Goal: Find specific page/section: Find specific page/section

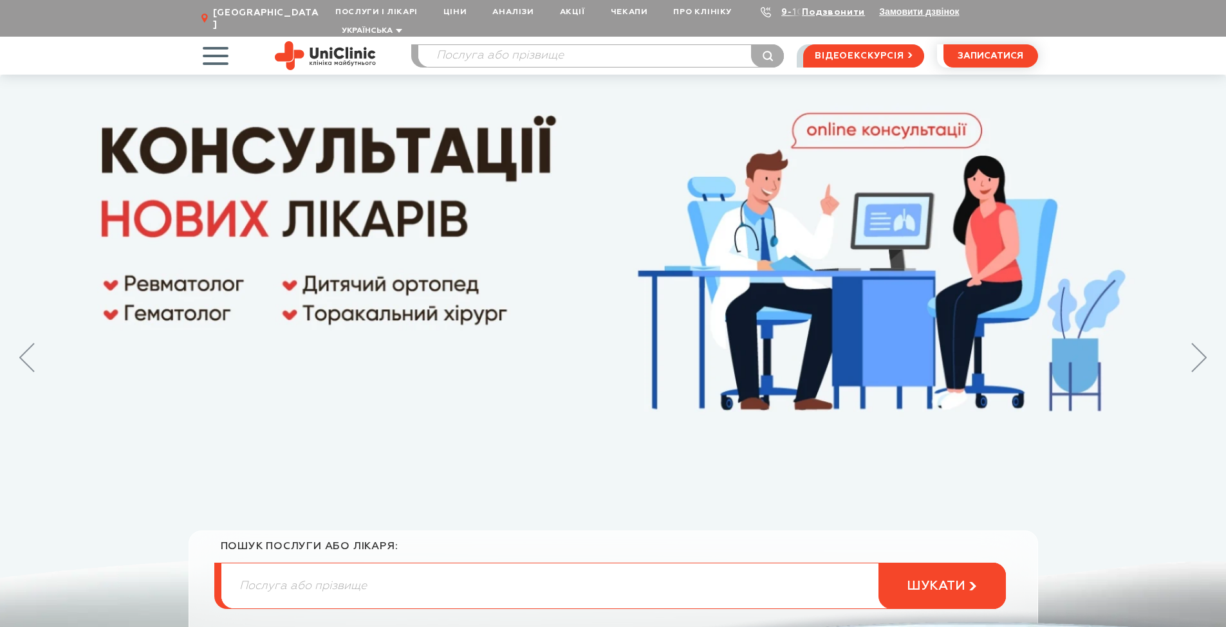
click at [216, 35] on span "button" at bounding box center [214, 55] width 53 height 53
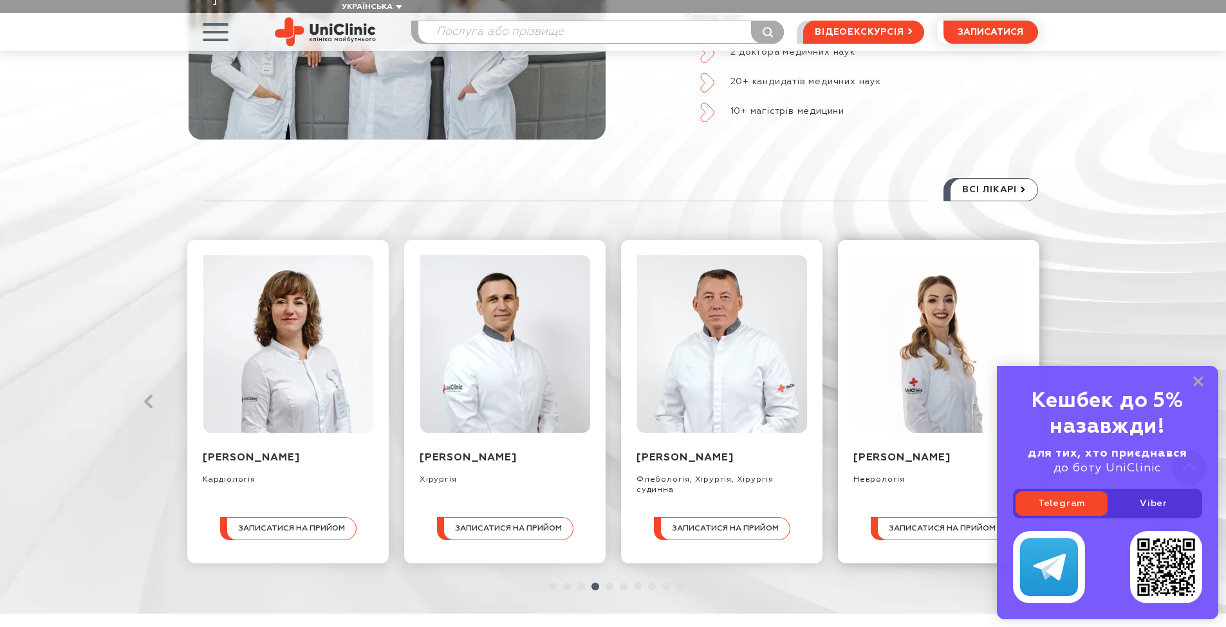
scroll to position [1415, 0]
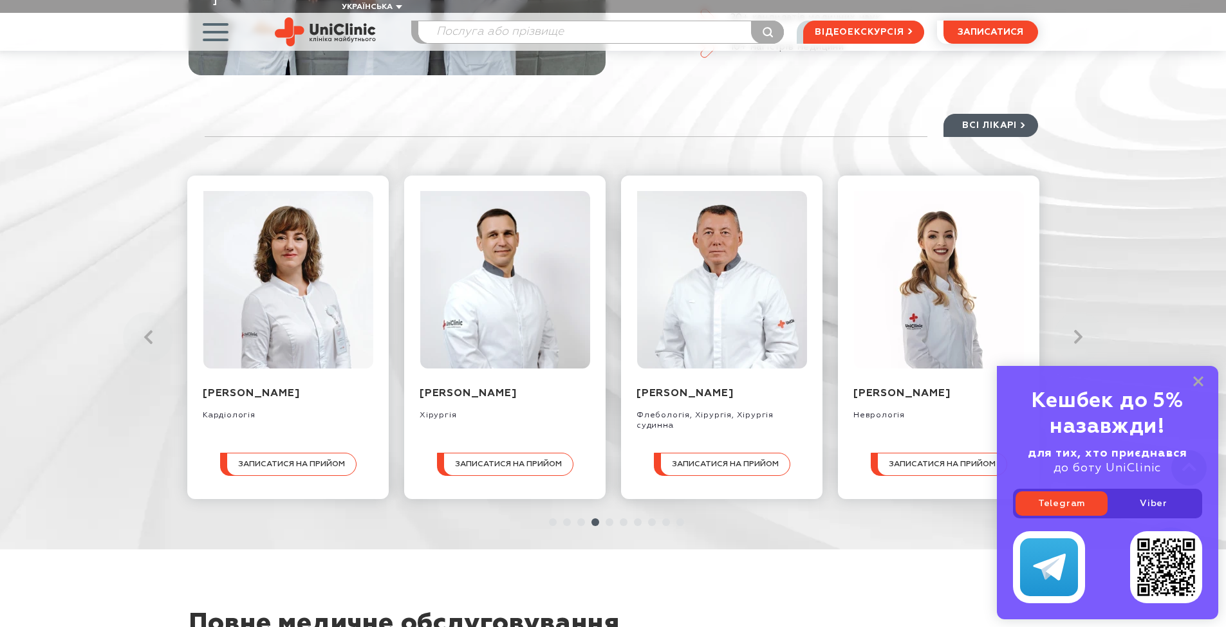
click at [1006, 115] on span "всі лікарі" at bounding box center [989, 126] width 55 height 22
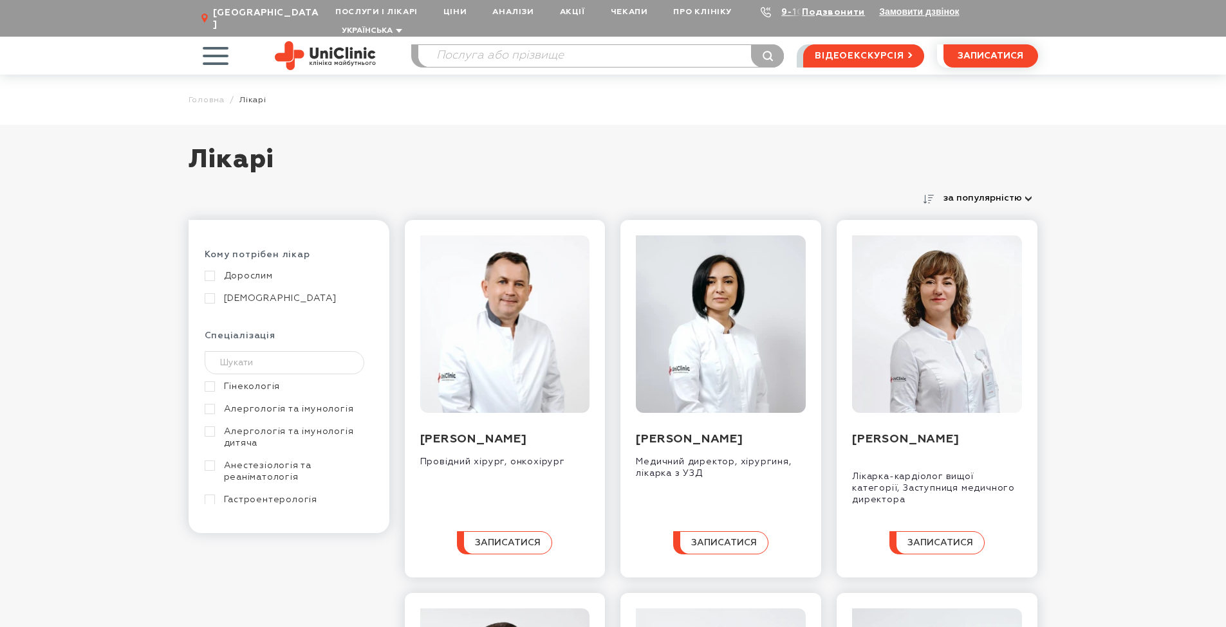
click at [244, 270] on link "Дорослим" at bounding box center [287, 276] width 165 height 12
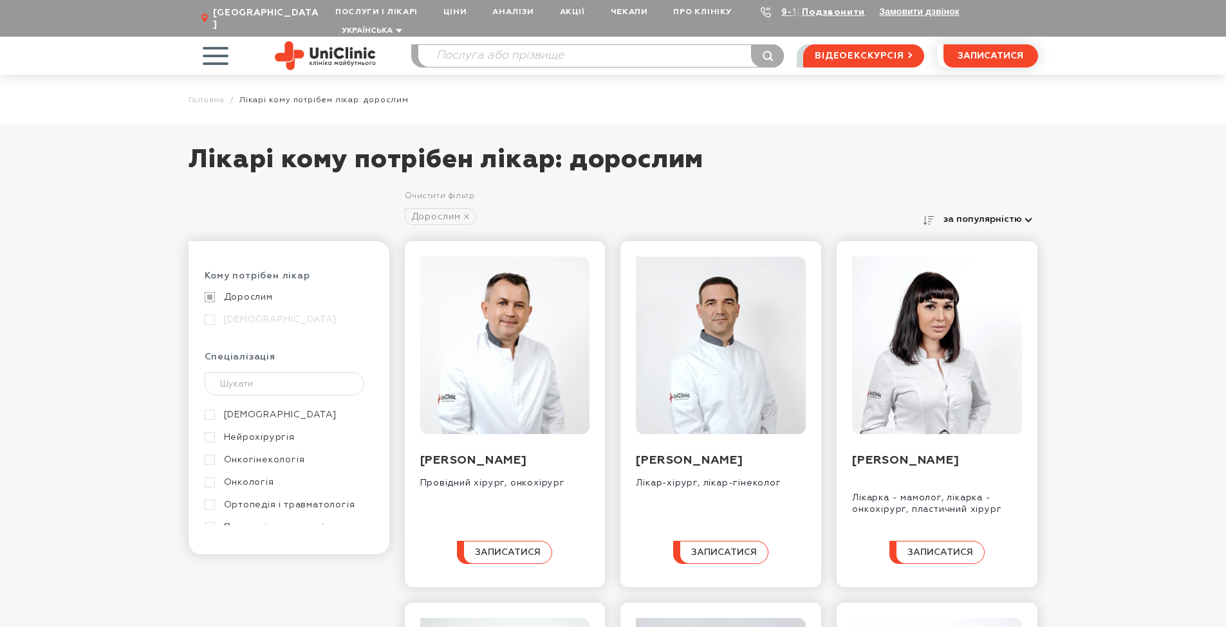
scroll to position [257, 0]
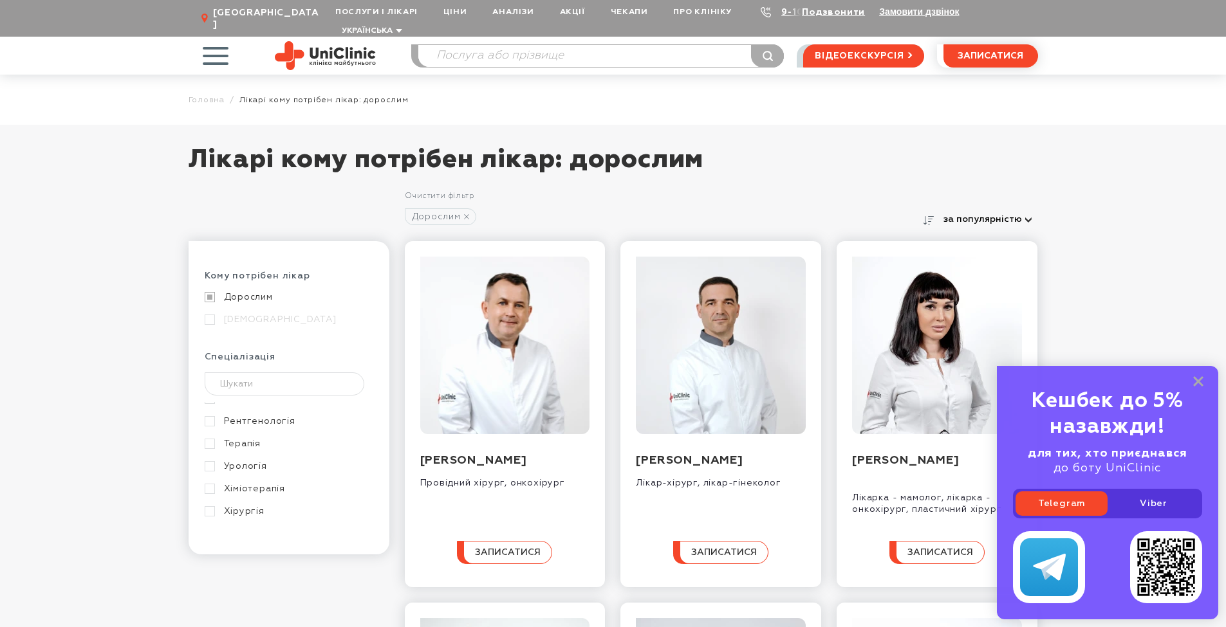
click at [264, 461] on link "Урологія" at bounding box center [287, 467] width 165 height 12
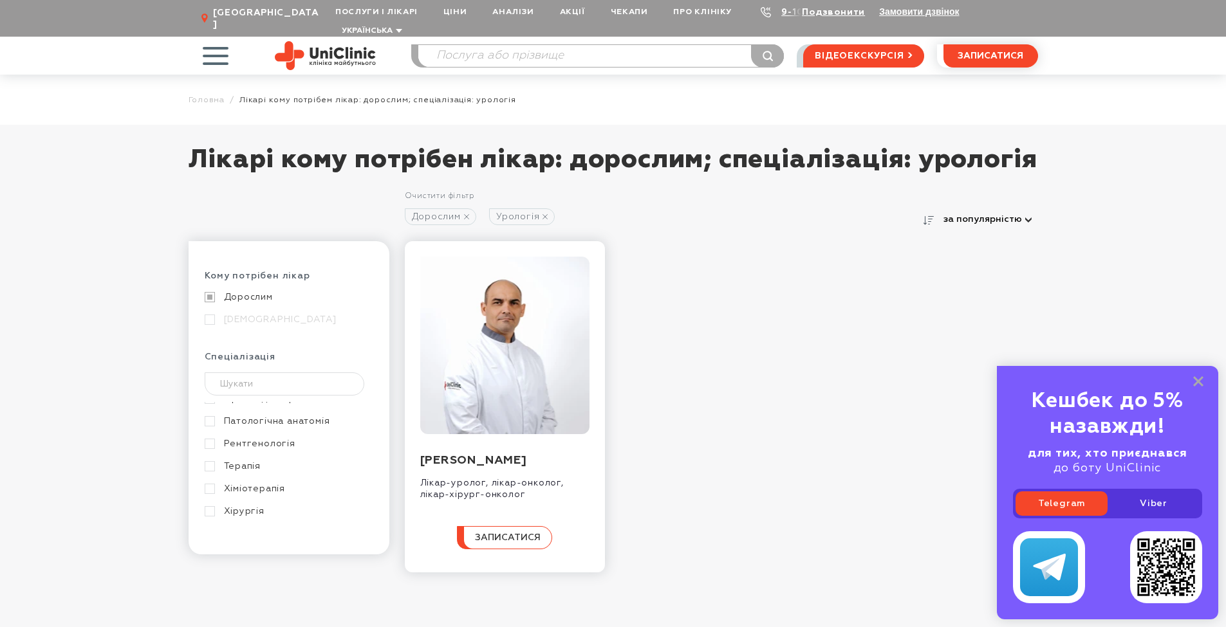
click at [235, 303] on link "Дорослим" at bounding box center [287, 297] width 165 height 12
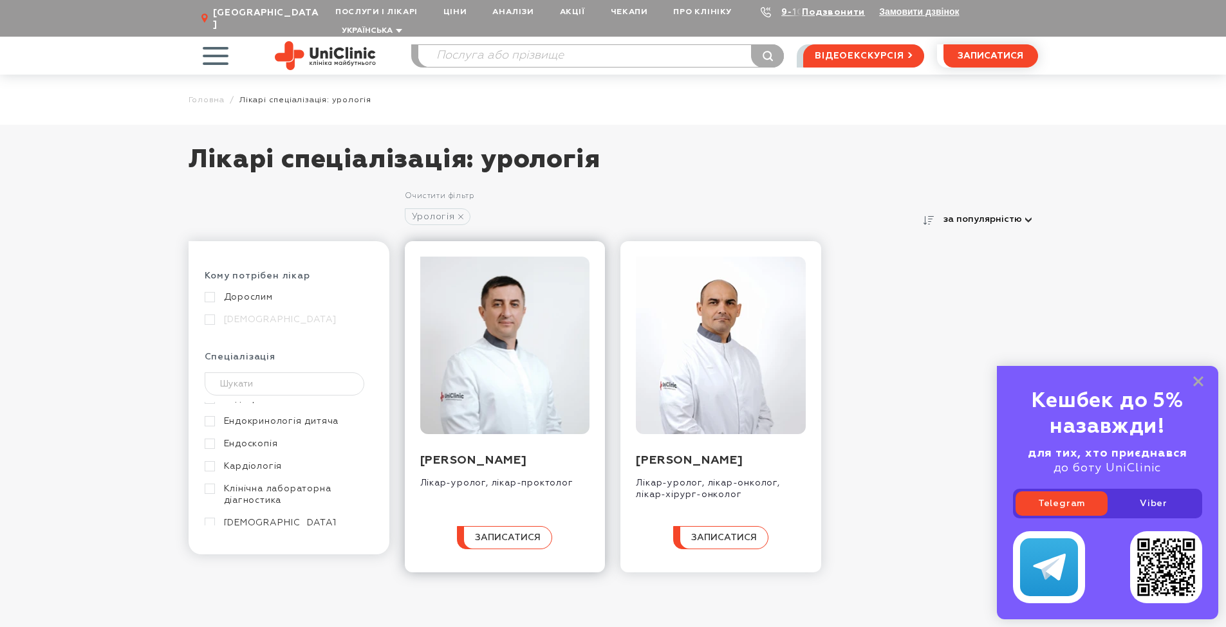
click at [445, 339] on img at bounding box center [505, 346] width 170 height 178
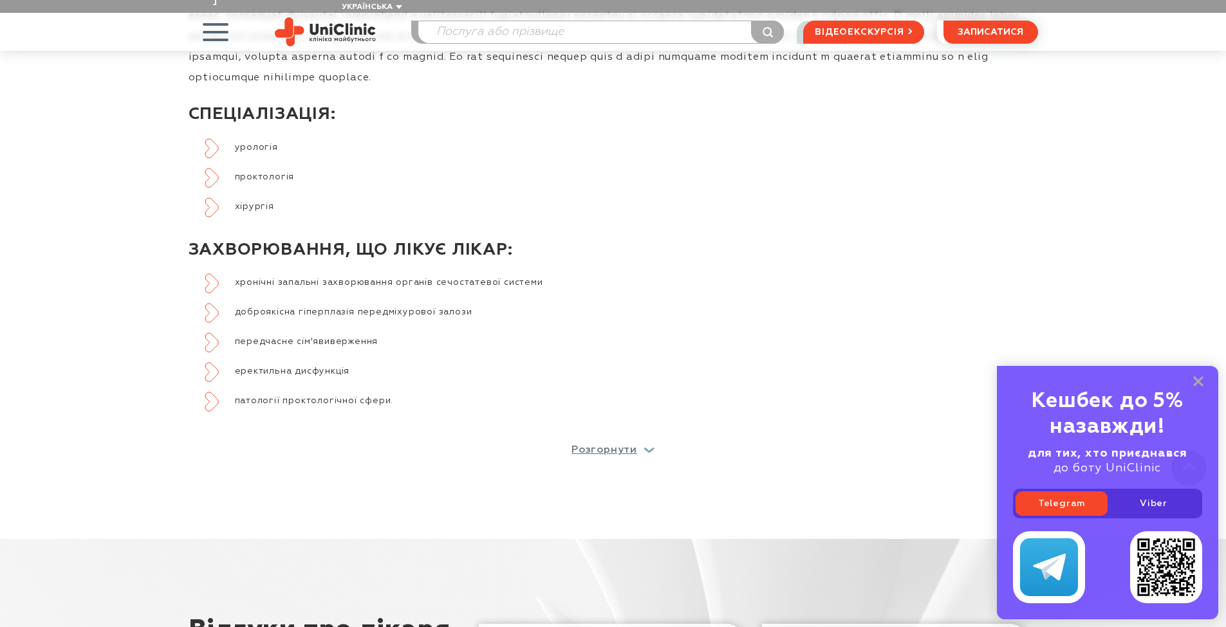
scroll to position [772, 0]
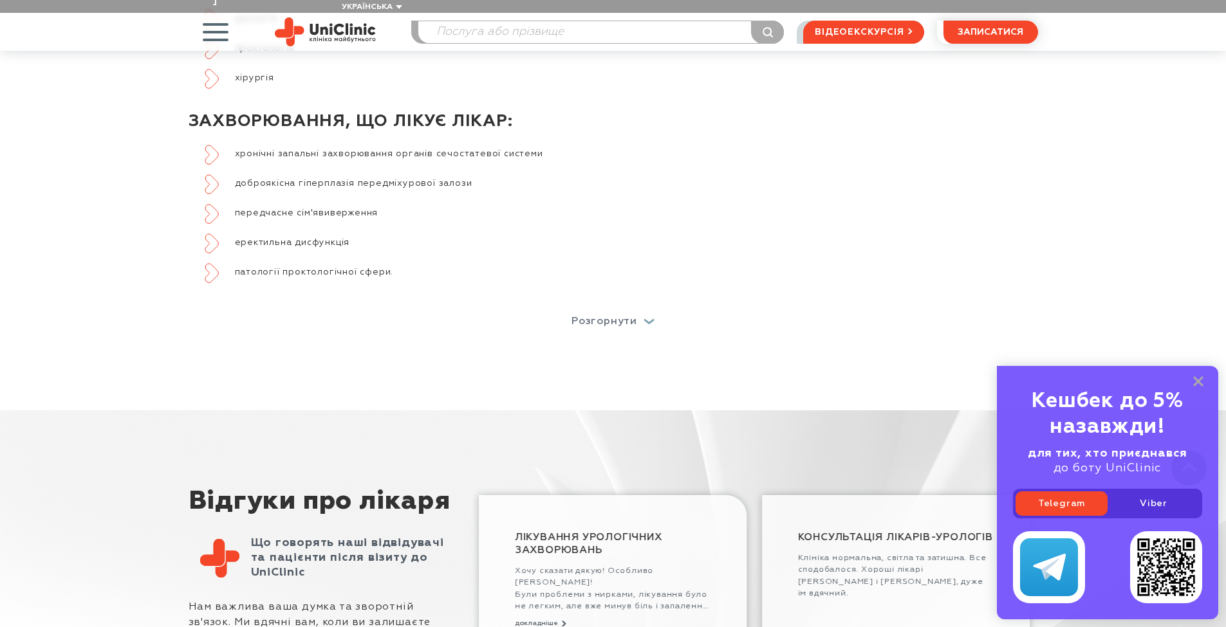
click at [586, 317] on p "Розгорнути" at bounding box center [604, 322] width 66 height 10
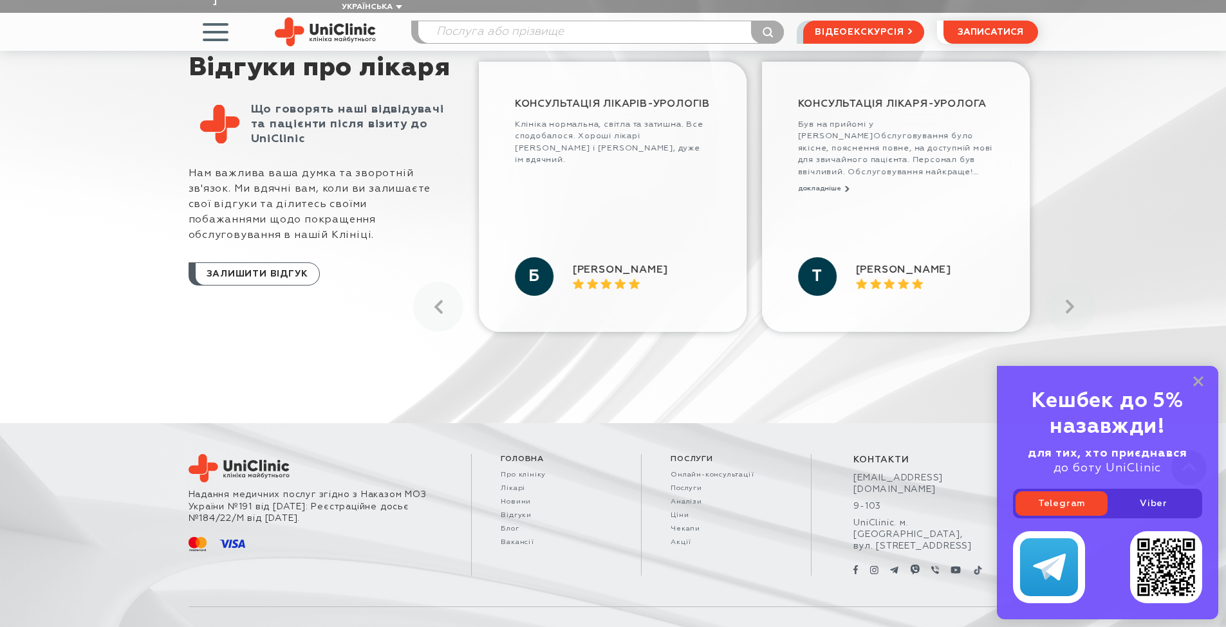
scroll to position [1429, 0]
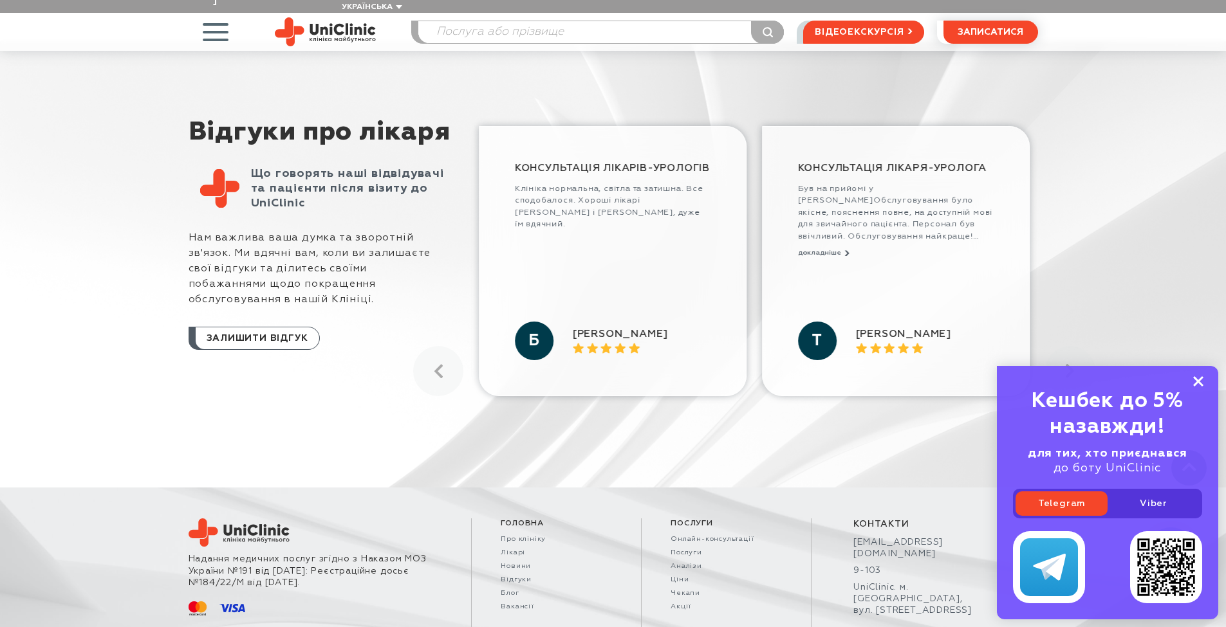
click at [1200, 382] on icon at bounding box center [1198, 381] width 10 height 11
